Goal: Information Seeking & Learning: Learn about a topic

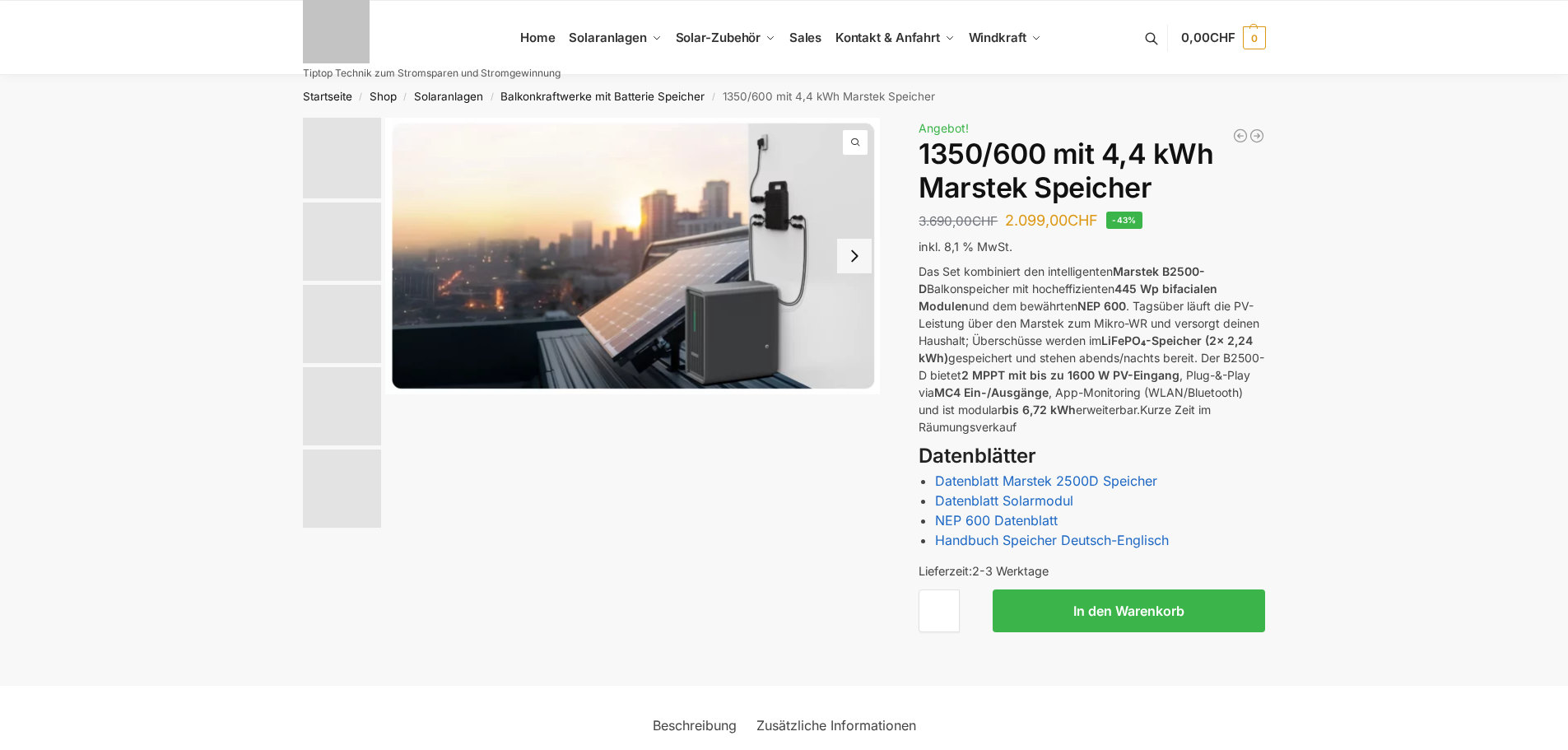
drag, startPoint x: 0, startPoint y: 0, endPoint x: 861, endPoint y: 247, distance: 895.7
click at [861, 247] on button "Next slide" at bounding box center [855, 256] width 35 height 35
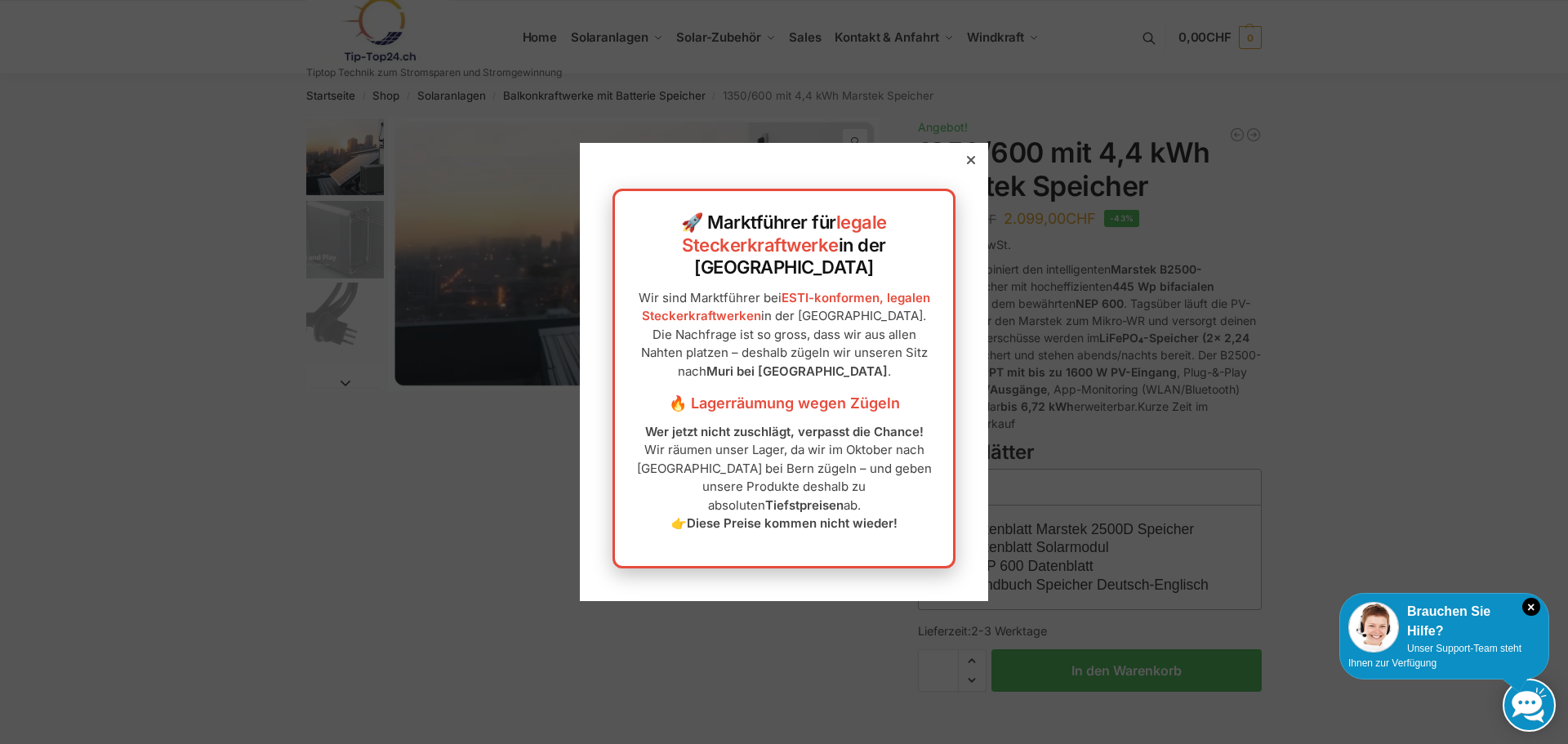
click at [959, 179] on div "🚀 Marktführer für legale Steckerkraftwerke in der [GEOGRAPHIC_DATA] Wir sind Ma…" at bounding box center [784, 371] width 408 height 457
click at [963, 168] on div at bounding box center [970, 159] width 14 height 14
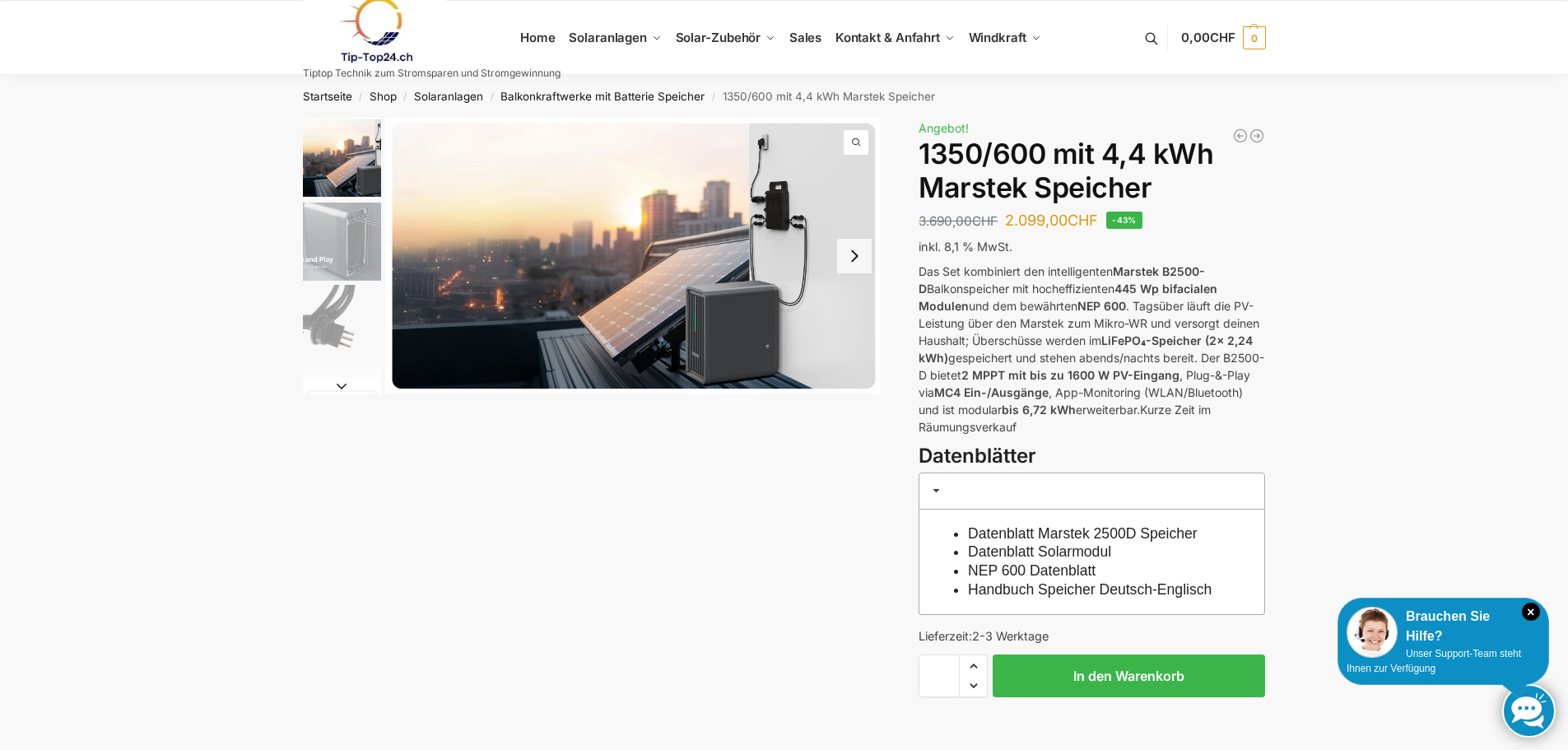
click at [855, 264] on button "Next slide" at bounding box center [855, 256] width 35 height 35
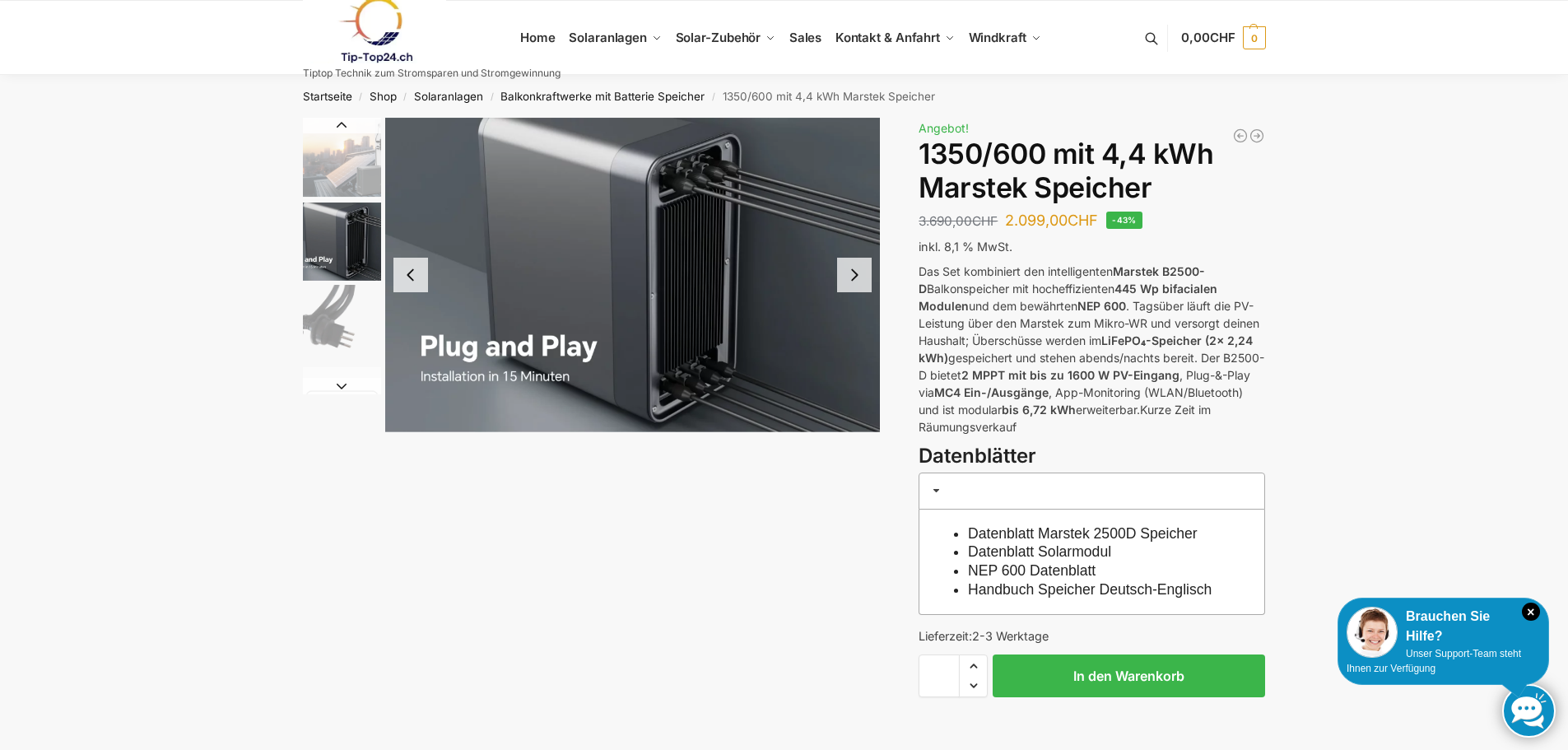
click at [850, 272] on button "Next slide" at bounding box center [855, 275] width 35 height 35
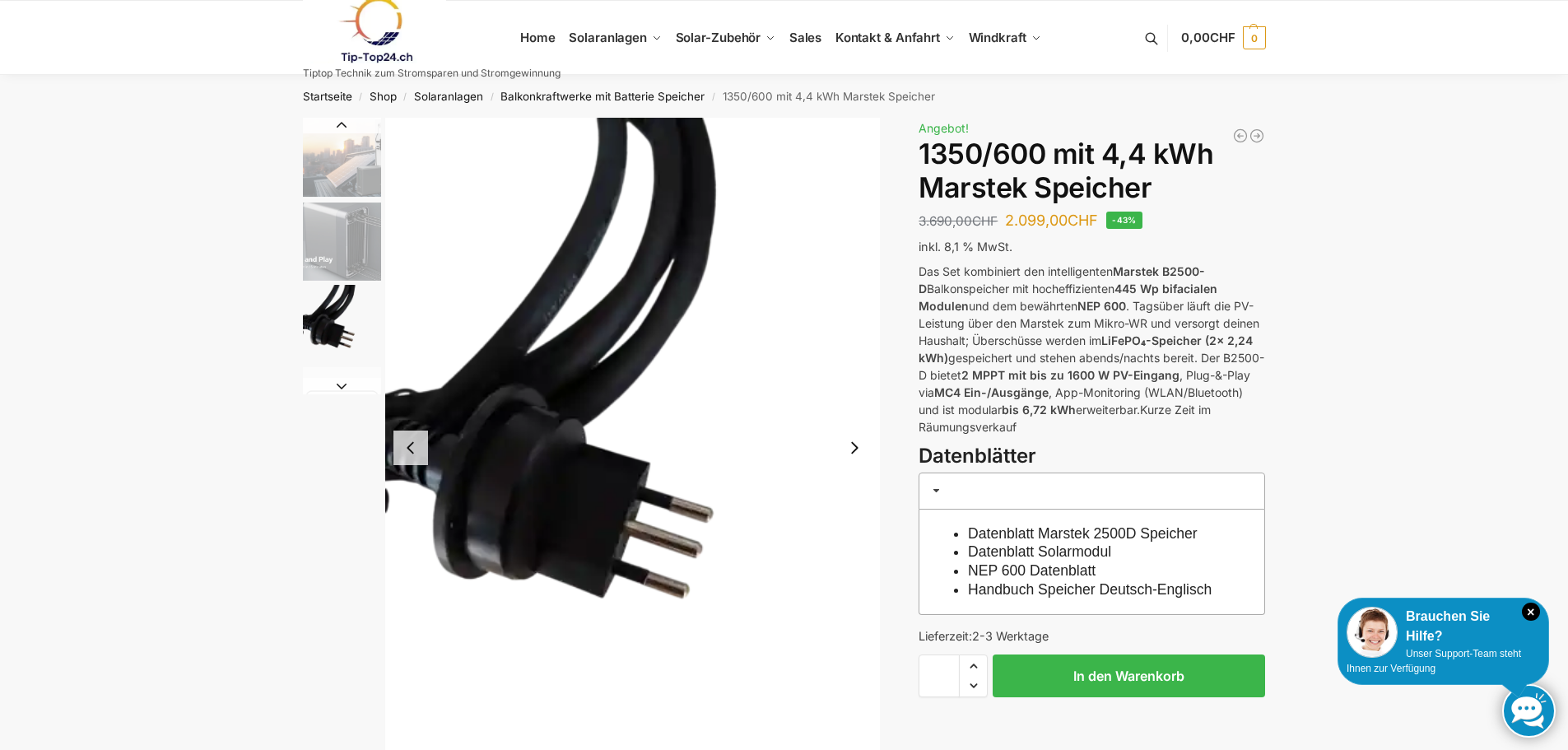
click at [850, 272] on img "3 / 9" at bounding box center [633, 447] width 496 height 660
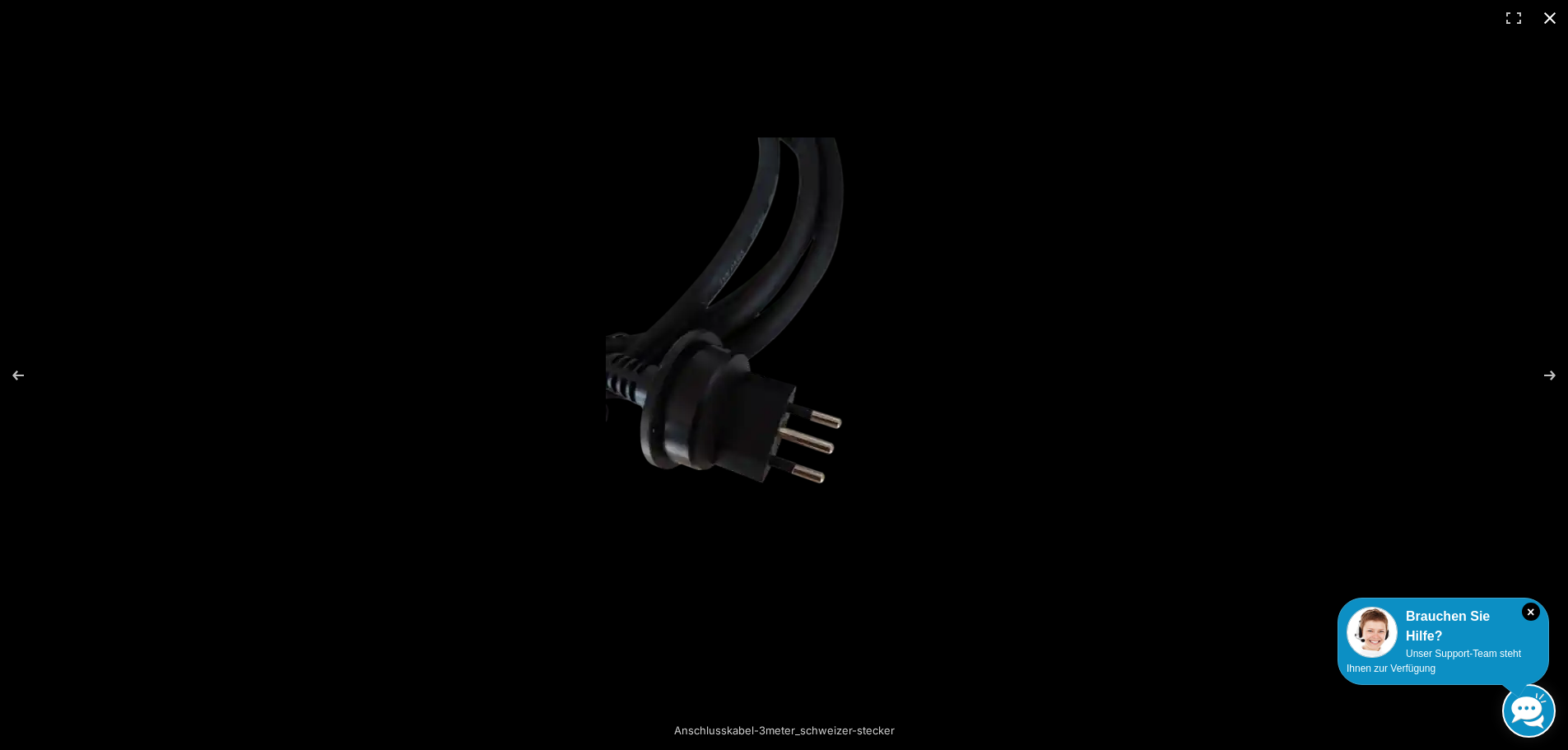
click at [1551, 14] on button "Close (Esc)" at bounding box center [1550, 17] width 36 height 36
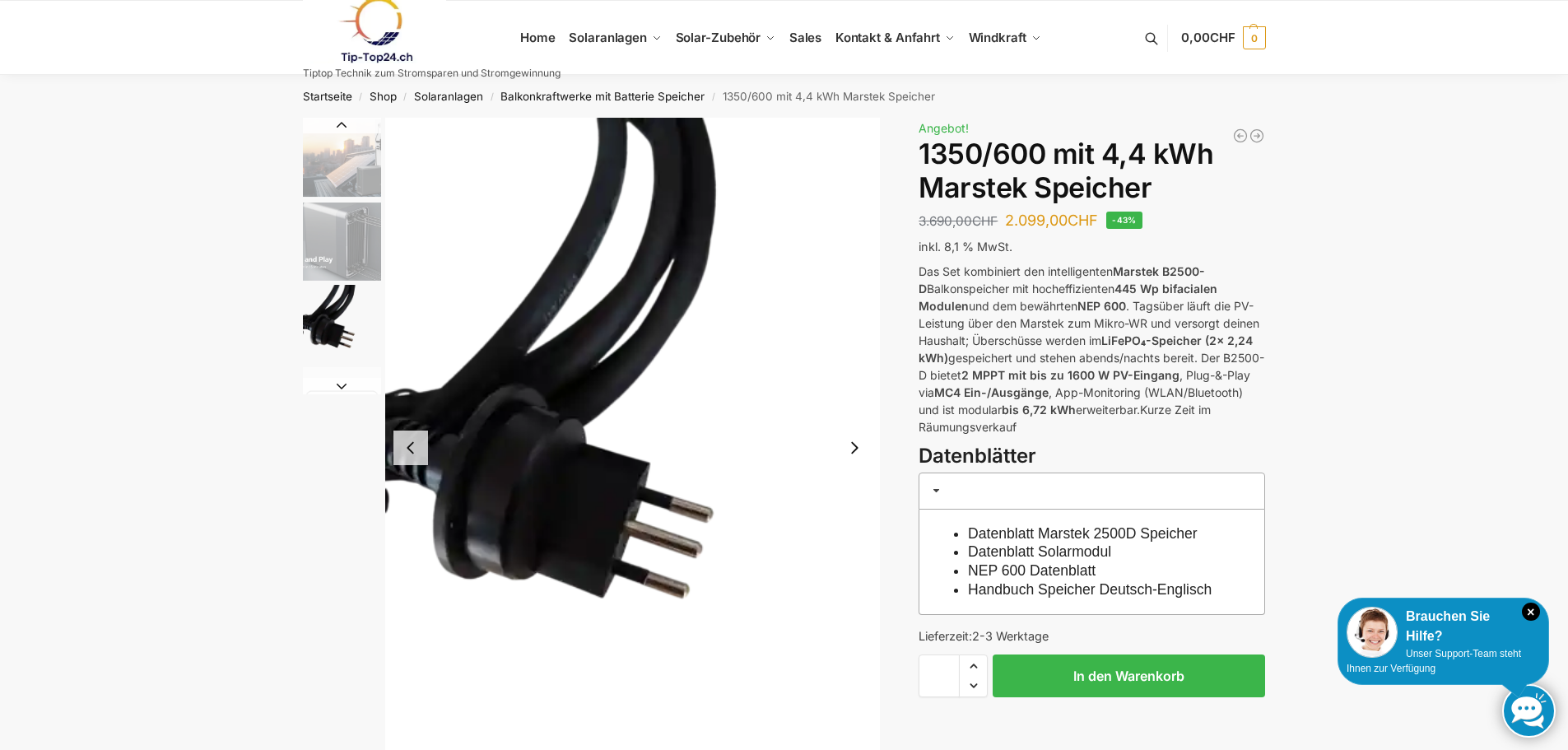
click at [853, 443] on button "Next slide" at bounding box center [855, 448] width 35 height 35
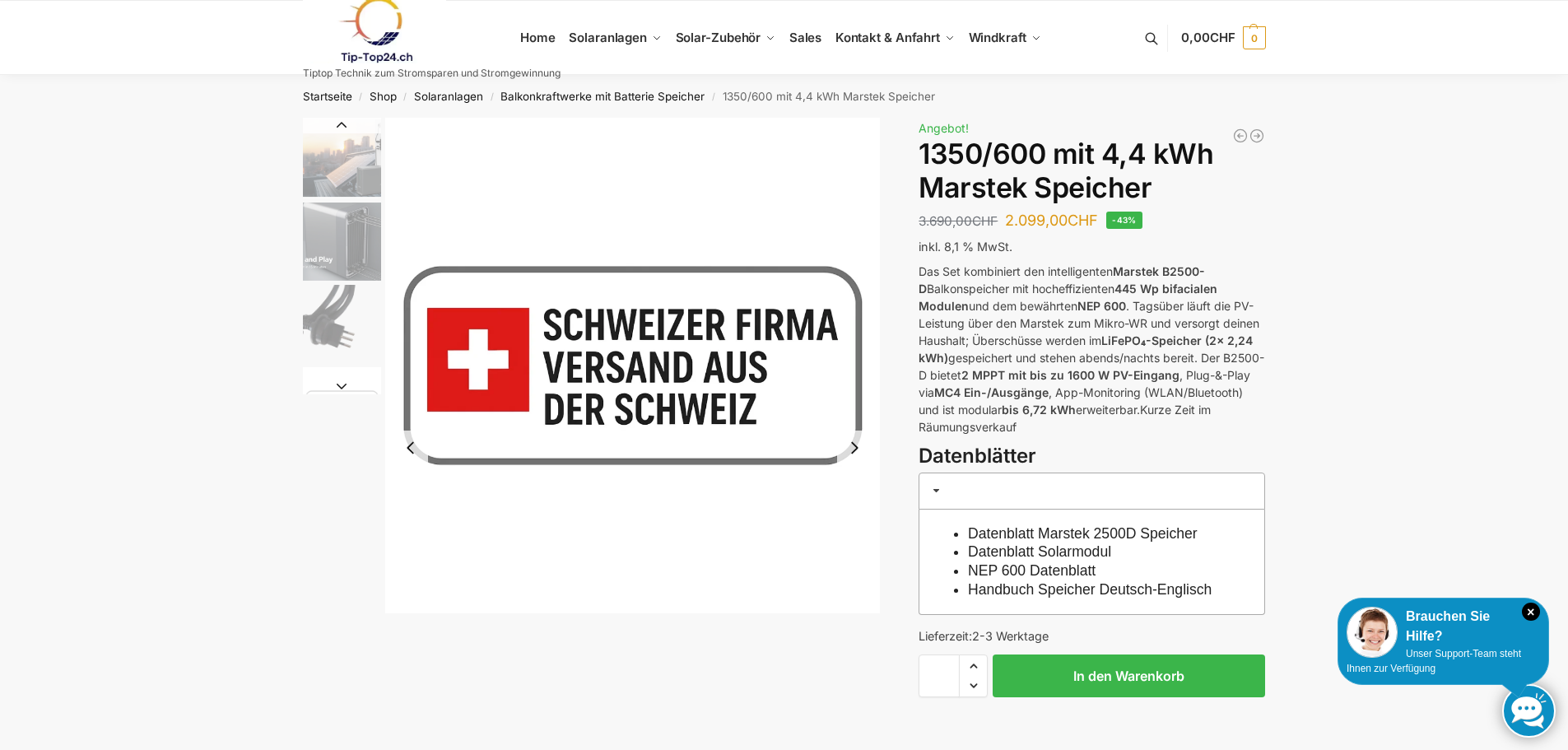
click at [855, 443] on img "4 / 9" at bounding box center [633, 365] width 496 height 496
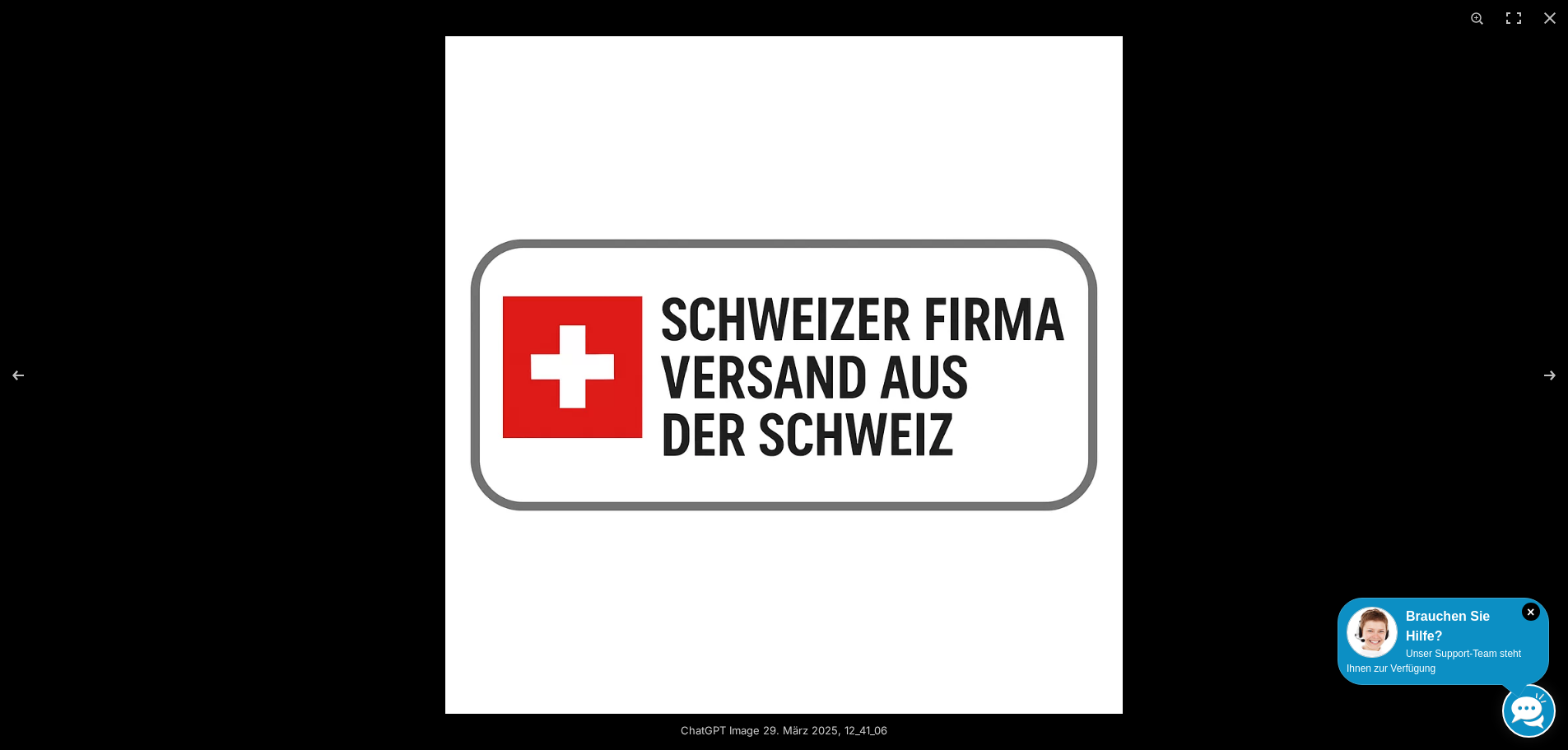
click at [1337, 276] on div at bounding box center [1229, 411] width 1568 height 750
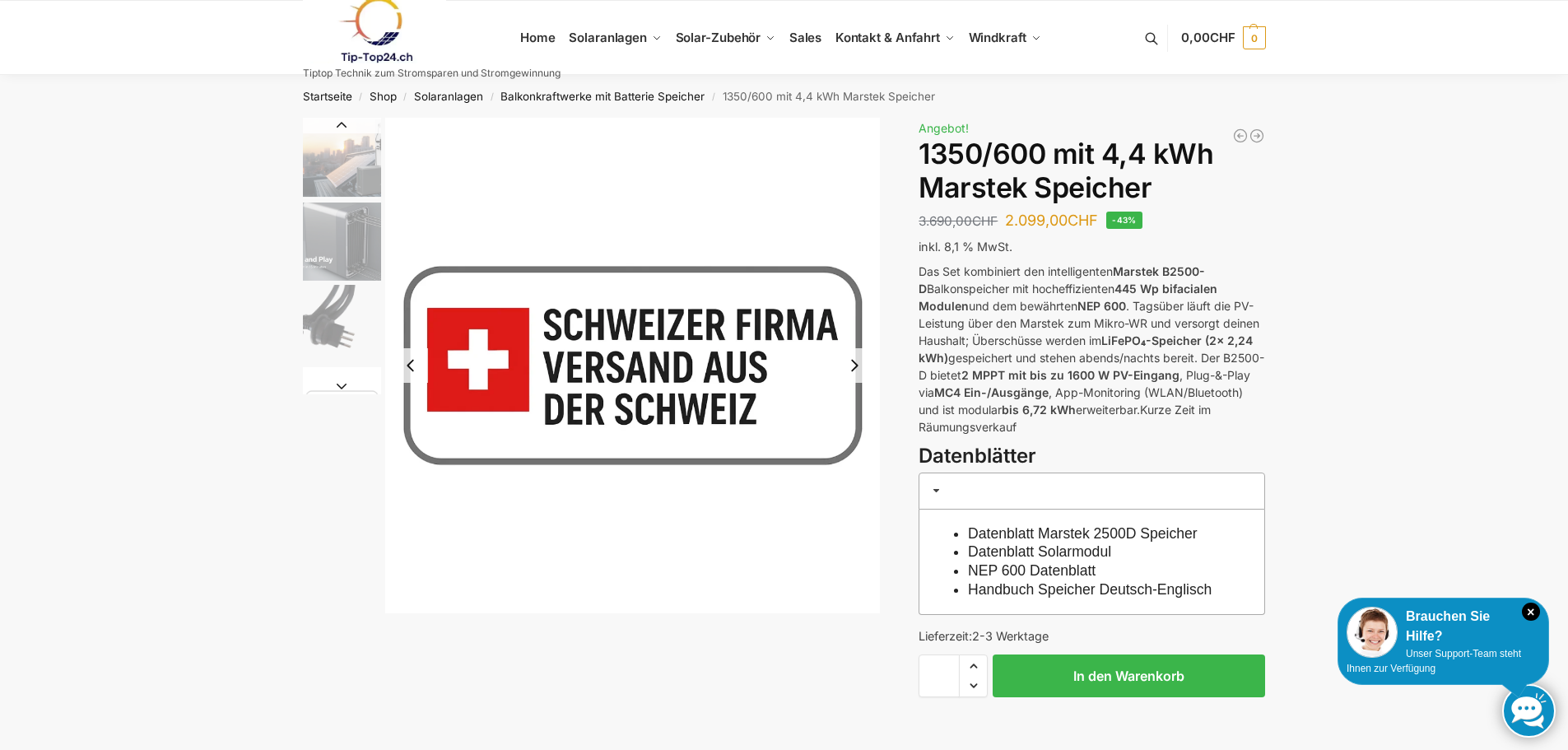
click at [858, 365] on button "Next slide" at bounding box center [855, 365] width 35 height 35
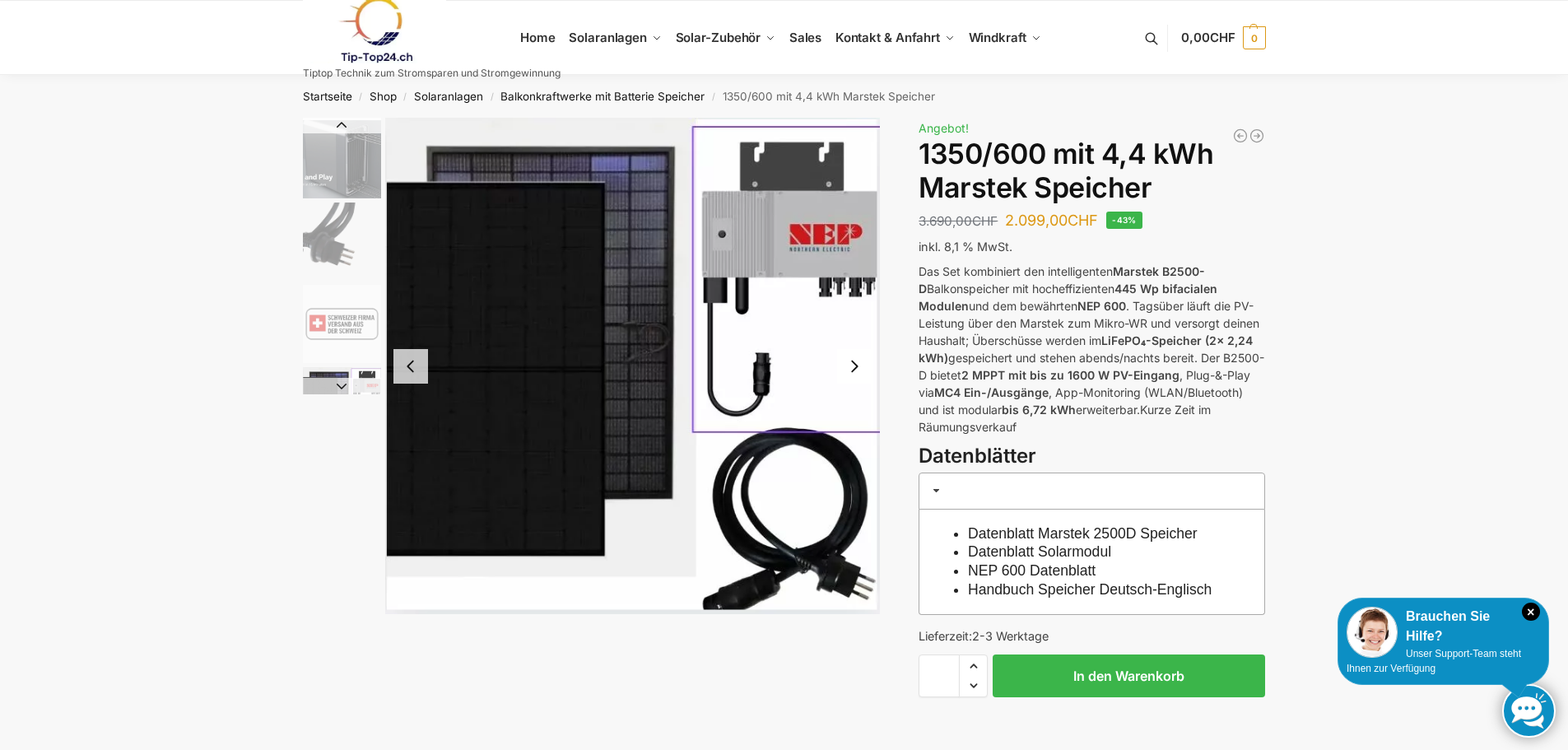
click at [858, 365] on button "Next slide" at bounding box center [855, 366] width 35 height 35
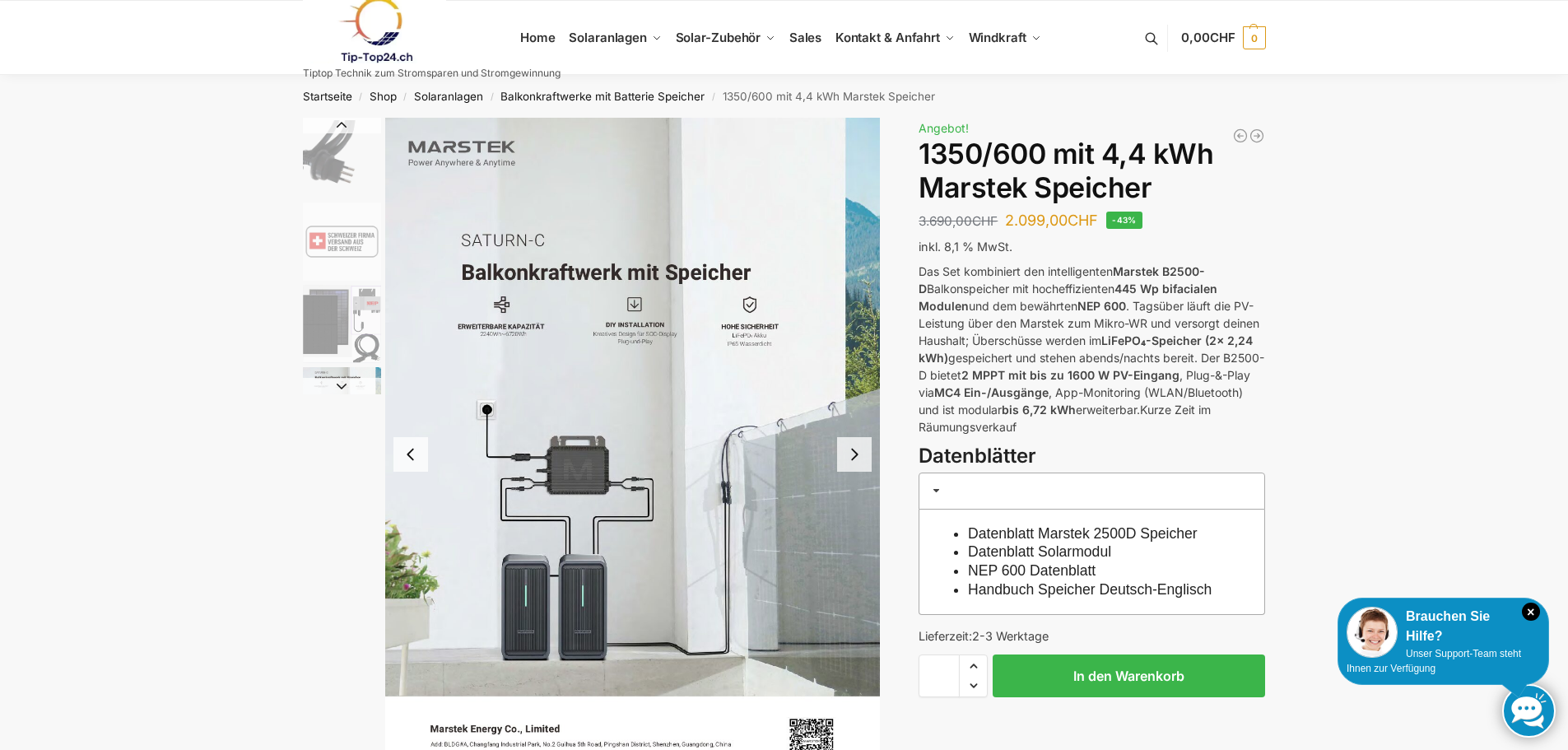
click at [860, 457] on button "Next slide" at bounding box center [855, 454] width 35 height 35
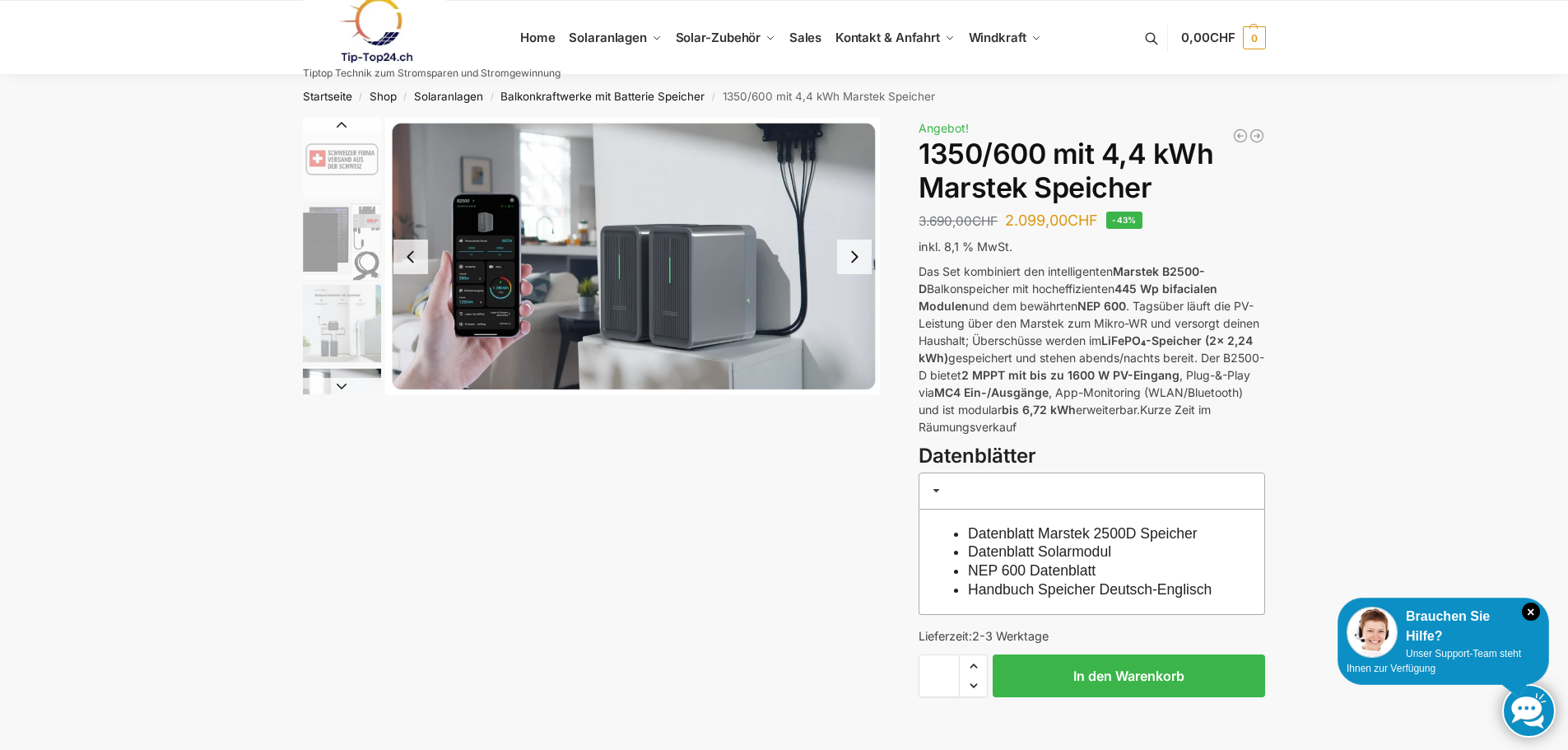
click at [855, 257] on button "Next slide" at bounding box center [855, 257] width 35 height 35
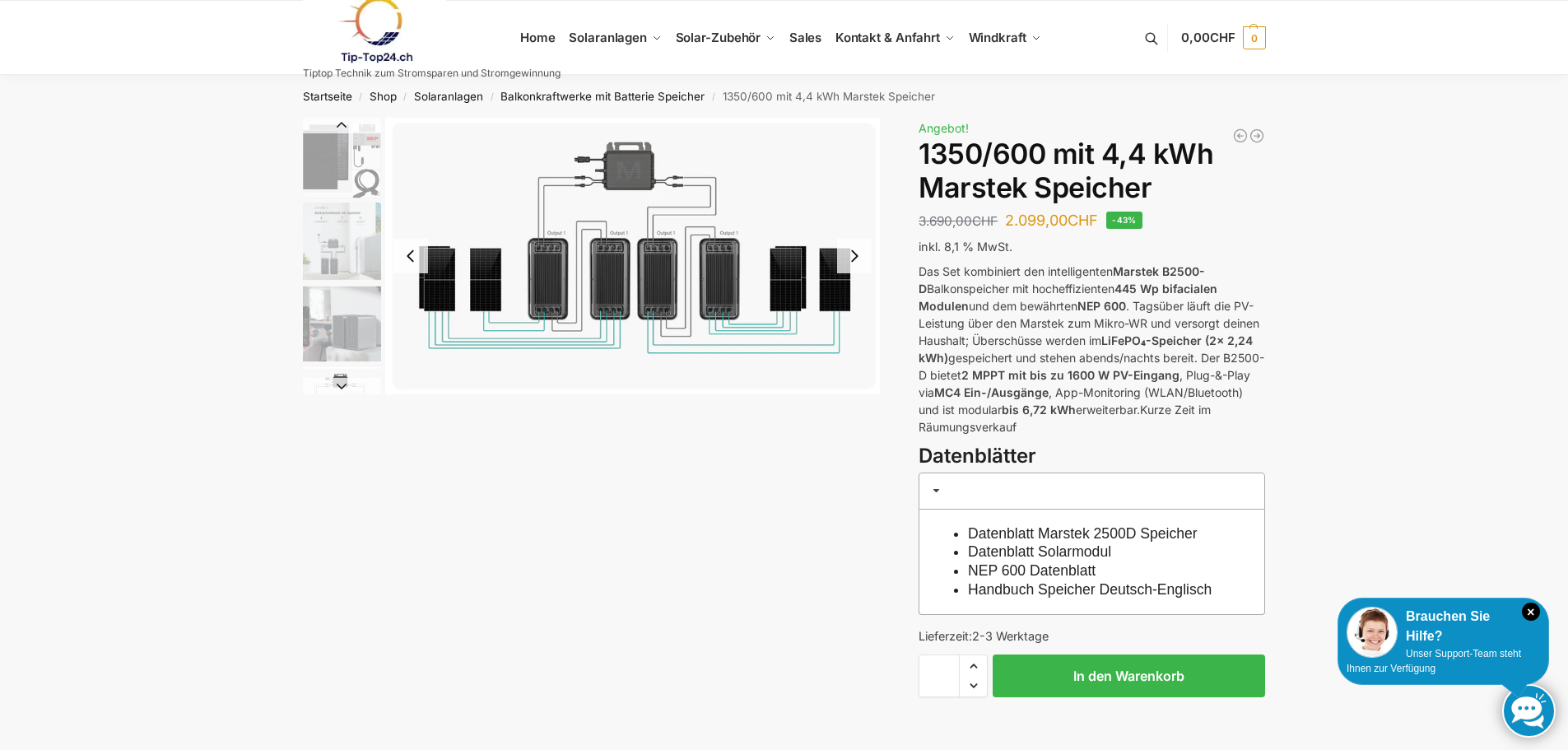
click at [855, 257] on button "Next slide" at bounding box center [855, 256] width 35 height 35
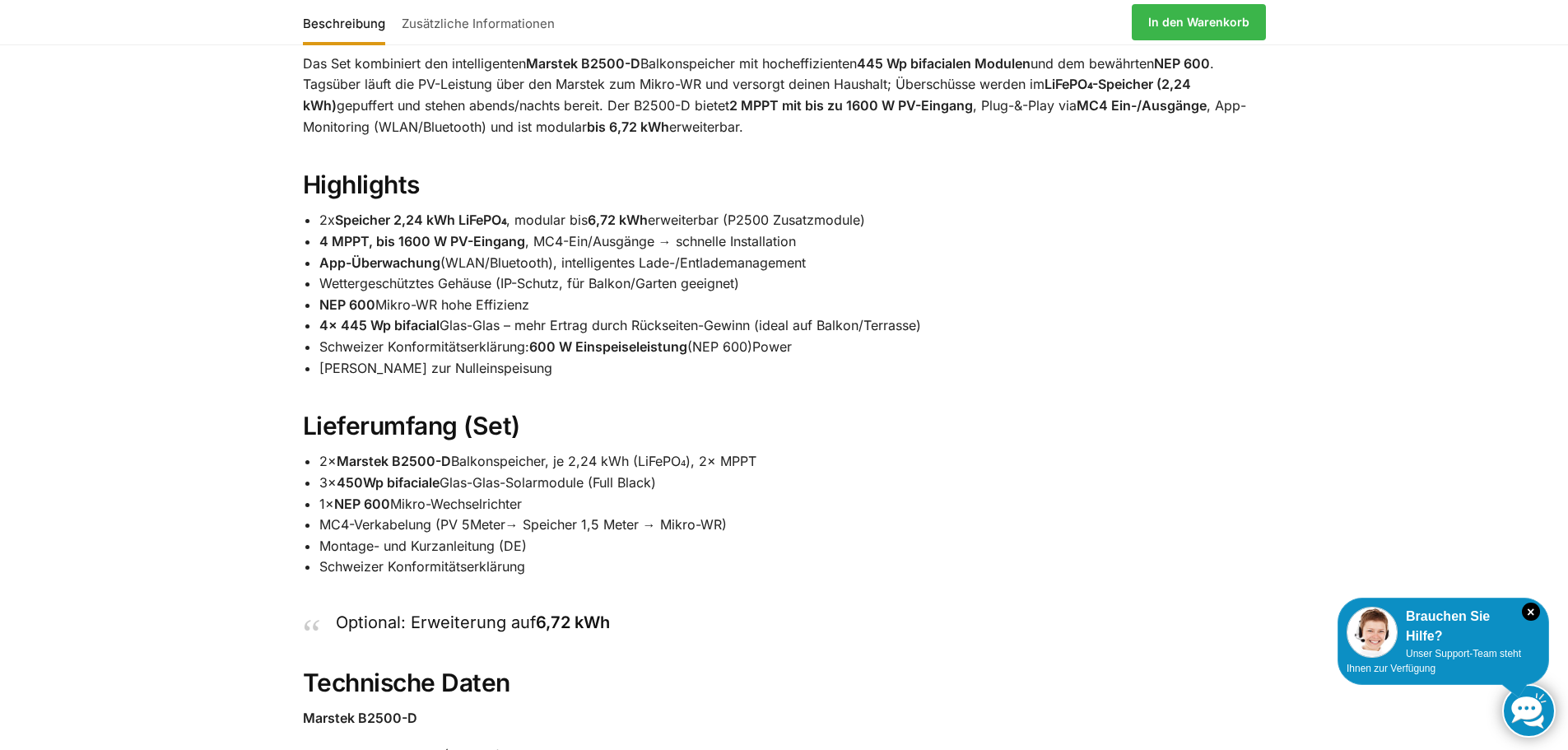
scroll to position [988, 0]
